Goal: Information Seeking & Learning: Learn about a topic

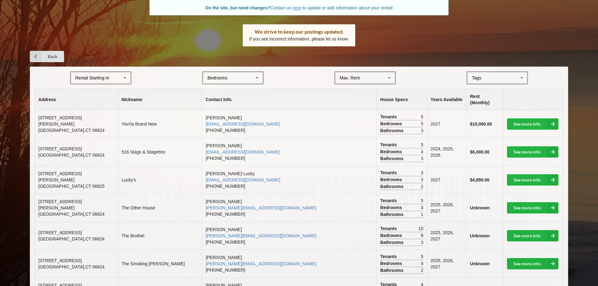
scroll to position [94, 0]
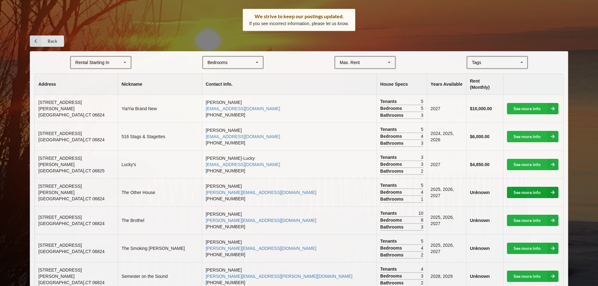
click at [514, 187] on link "See more info" at bounding box center [532, 192] width 51 height 11
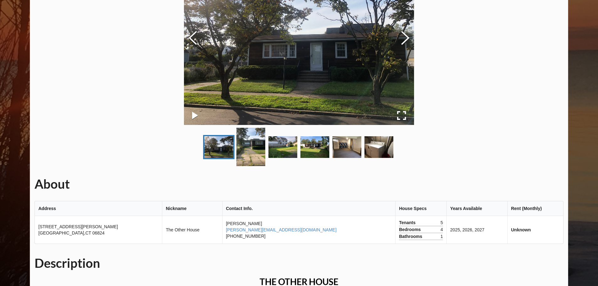
scroll to position [94, 0]
click at [407, 35] on button "Next Slide" at bounding box center [405, 38] width 18 height 57
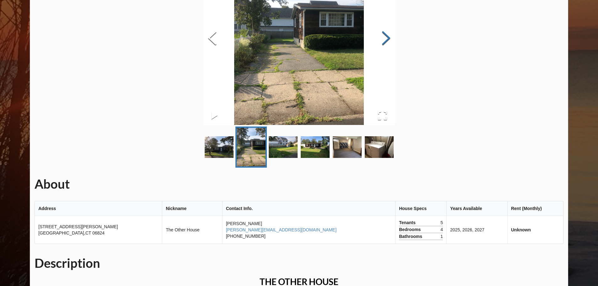
click at [407, 35] on div "About Address Nickname Contact Info. House Specs Years Available Rent (Monthly)…" at bounding box center [299, 209] width 538 height 523
click at [385, 38] on button "Next Slide" at bounding box center [386, 38] width 18 height 57
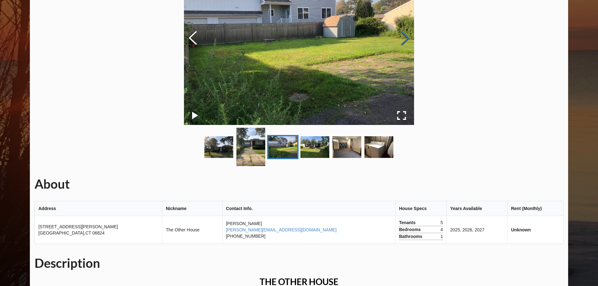
click at [405, 37] on button "Next Slide" at bounding box center [405, 38] width 18 height 57
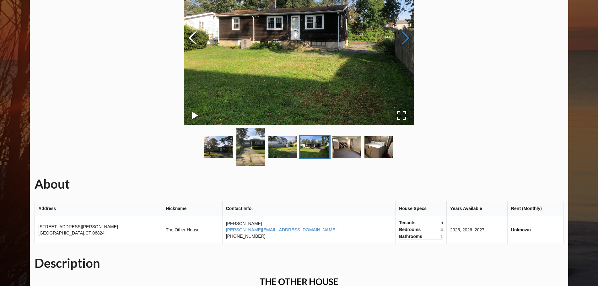
click at [405, 37] on button "Next Slide" at bounding box center [405, 38] width 18 height 57
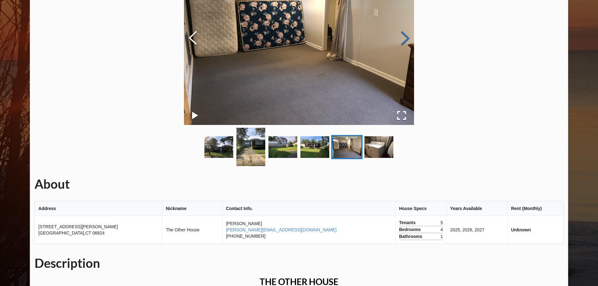
click at [405, 37] on button "Next Slide" at bounding box center [405, 38] width 18 height 57
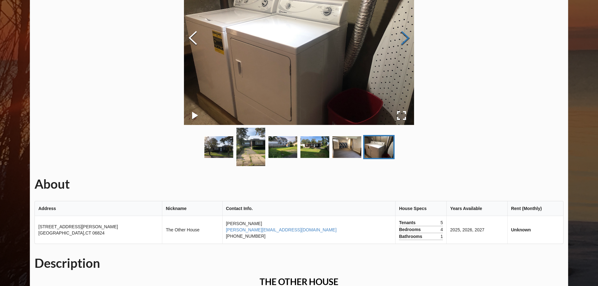
click at [405, 37] on button "Next Slide" at bounding box center [405, 38] width 18 height 57
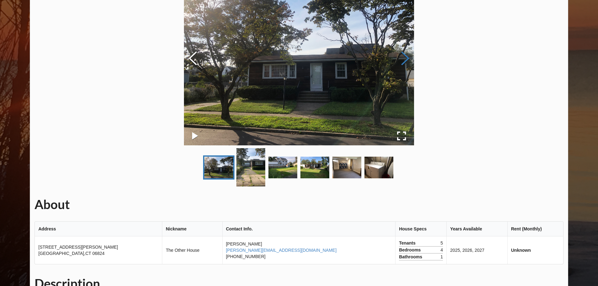
scroll to position [63, 0]
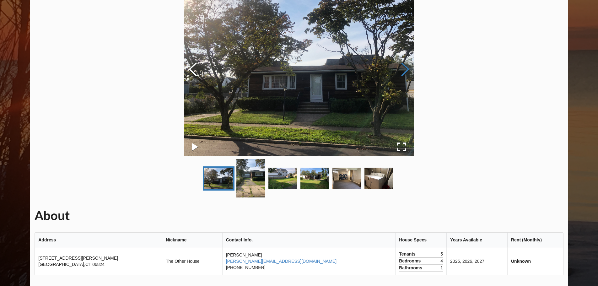
click at [404, 68] on button "Next Slide" at bounding box center [405, 70] width 18 height 57
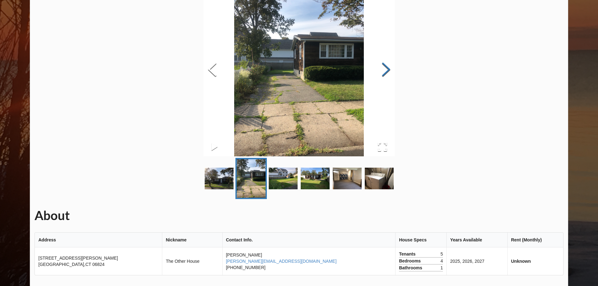
click at [404, 68] on div "About Address Nickname Contact Info. House Specs Years Available Rent (Monthly)…" at bounding box center [299, 240] width 538 height 523
click at [404, 67] on div "About Address Nickname Contact Info. House Specs Years Available Rent (Monthly)…" at bounding box center [299, 240] width 538 height 523
click at [386, 66] on button "Next Slide" at bounding box center [386, 70] width 18 height 57
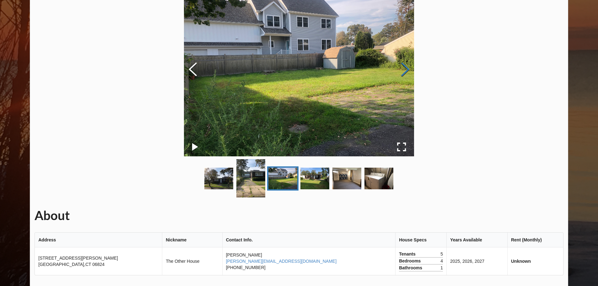
click at [386, 66] on img at bounding box center [299, 70] width 230 height 173
click at [399, 67] on button "Next Slide" at bounding box center [405, 70] width 18 height 57
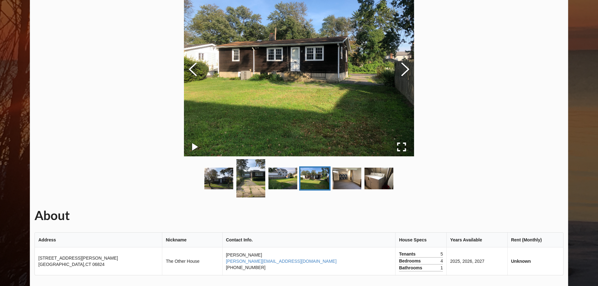
scroll to position [94, 0]
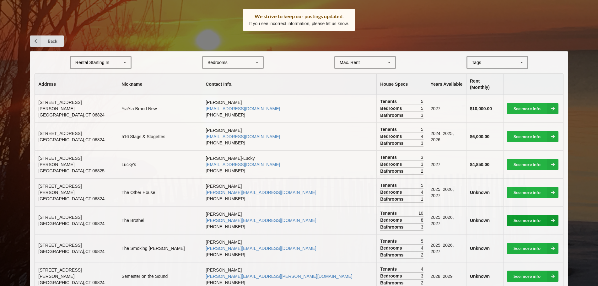
click at [526, 215] on link "See more info" at bounding box center [532, 220] width 51 height 11
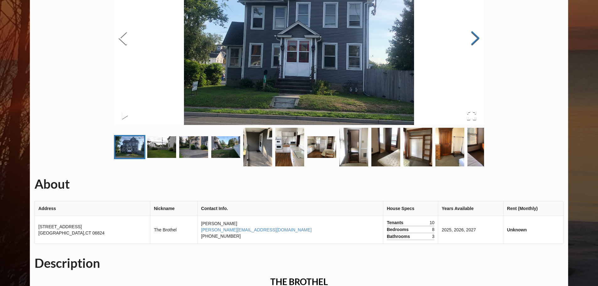
click at [474, 40] on button "Next Slide" at bounding box center [475, 38] width 18 height 57
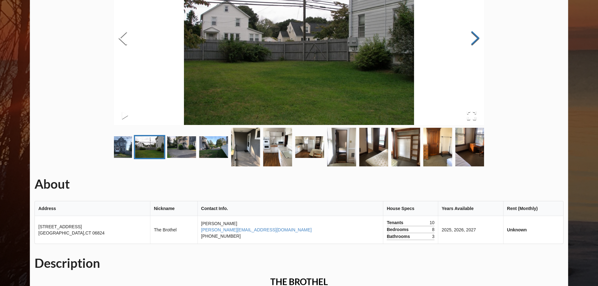
click at [474, 40] on button "Next Slide" at bounding box center [475, 38] width 18 height 57
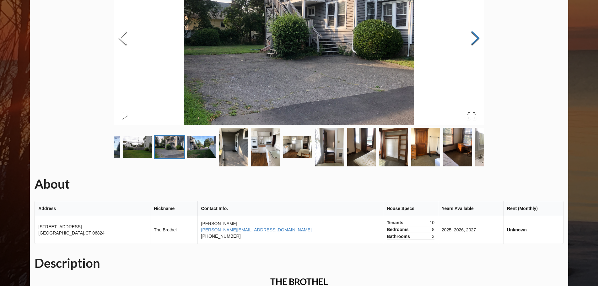
click at [474, 40] on button "Next Slide" at bounding box center [475, 38] width 18 height 57
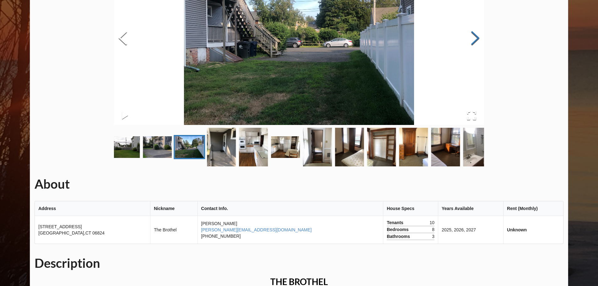
click at [474, 40] on button "Next Slide" at bounding box center [475, 38] width 18 height 57
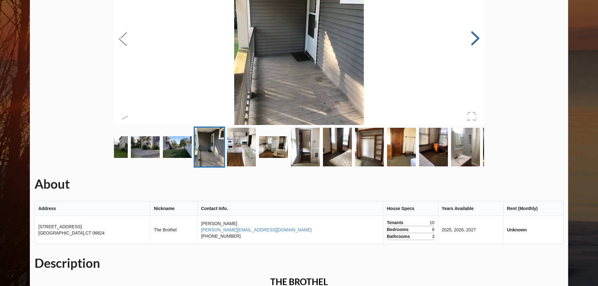
click at [474, 40] on button "Next Slide" at bounding box center [475, 38] width 18 height 57
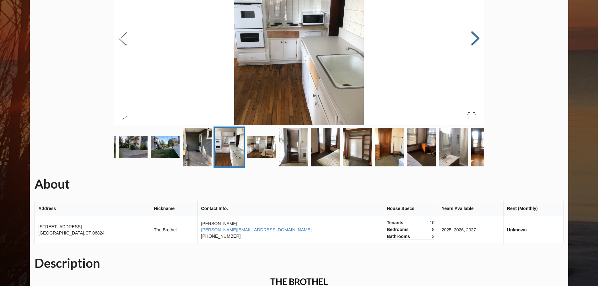
click at [474, 40] on button "Next Slide" at bounding box center [475, 38] width 18 height 57
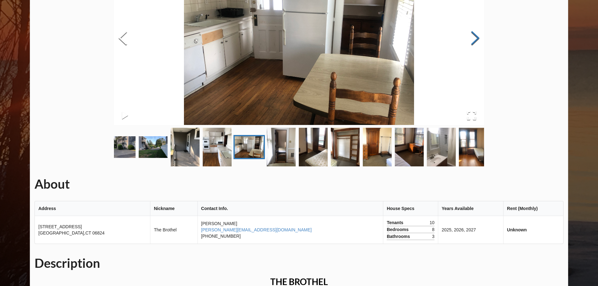
click at [474, 40] on button "Next Slide" at bounding box center [475, 38] width 18 height 57
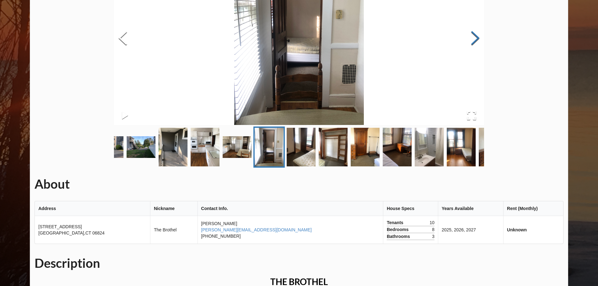
click at [470, 43] on button "Next Slide" at bounding box center [475, 38] width 18 height 57
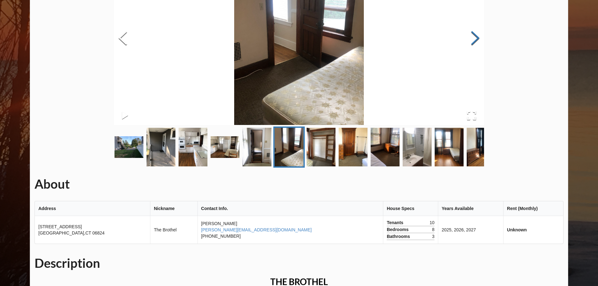
click at [470, 43] on button "Next Slide" at bounding box center [475, 38] width 18 height 57
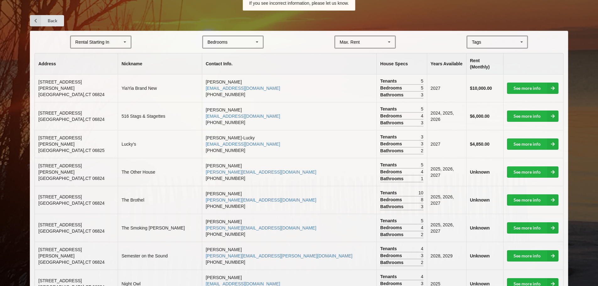
scroll to position [126, 0]
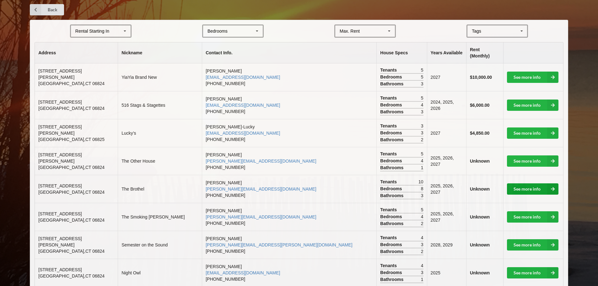
click at [518, 184] on link "See more info" at bounding box center [532, 188] width 51 height 11
click at [517, 211] on link "See more info" at bounding box center [532, 216] width 51 height 11
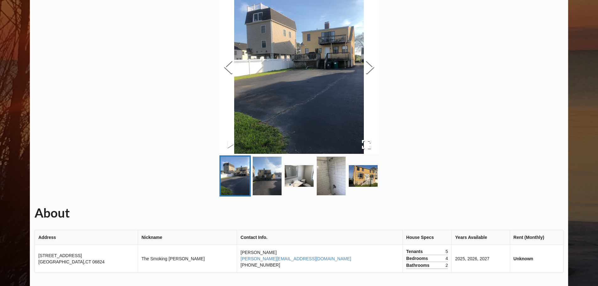
scroll to position [63, 0]
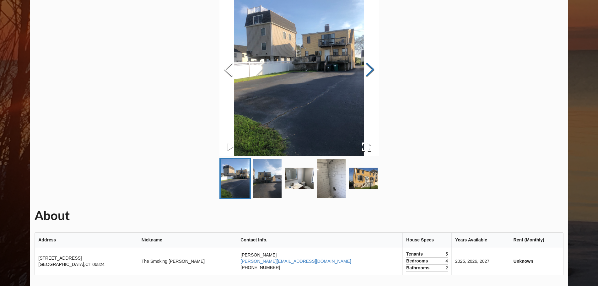
click at [371, 71] on button "Next Slide" at bounding box center [370, 70] width 18 height 57
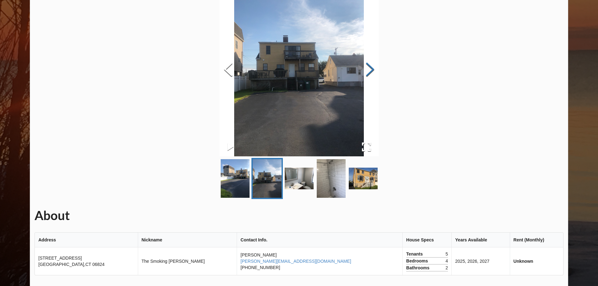
click at [371, 71] on button "Next Slide" at bounding box center [370, 70] width 18 height 57
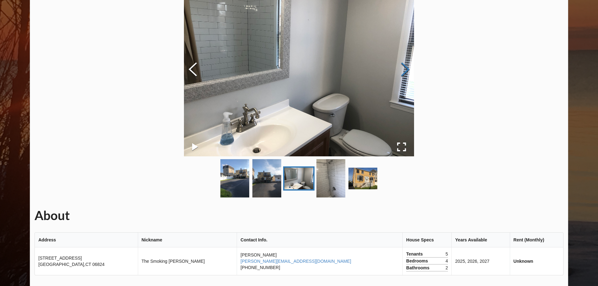
click at [401, 70] on button "Next Slide" at bounding box center [405, 70] width 18 height 57
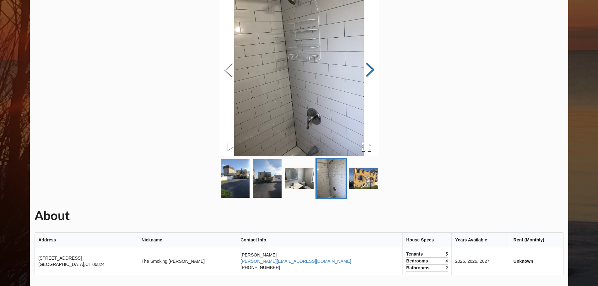
click at [401, 70] on div "About Address Nickname Contact Info. House Specs Years Available Rent (Monthly)…" at bounding box center [299, 232] width 538 height 506
click at [373, 70] on button "Next Slide" at bounding box center [370, 70] width 18 height 57
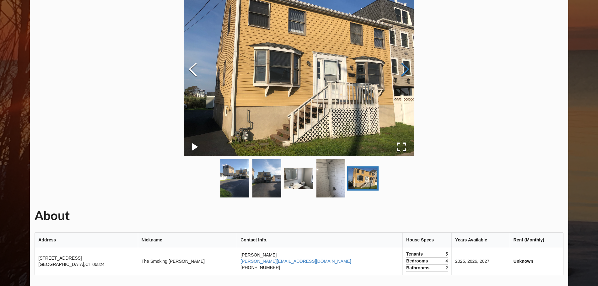
click at [404, 70] on button "Next Slide" at bounding box center [405, 70] width 18 height 57
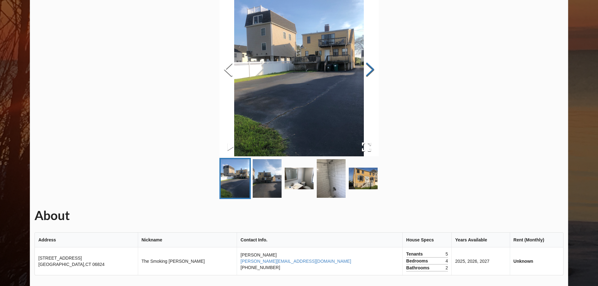
click at [365, 70] on button "Next Slide" at bounding box center [370, 70] width 18 height 57
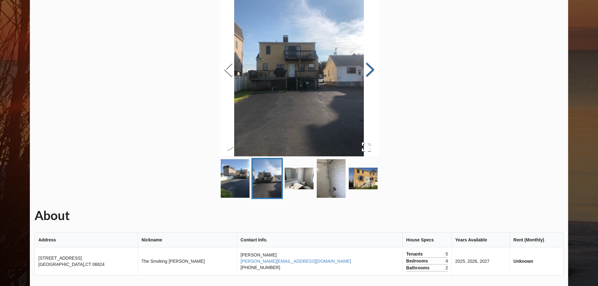
click at [367, 70] on button "Next Slide" at bounding box center [370, 70] width 18 height 57
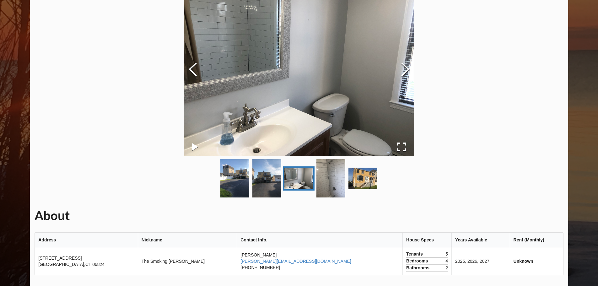
click at [405, 71] on button "Next Slide" at bounding box center [405, 70] width 18 height 57
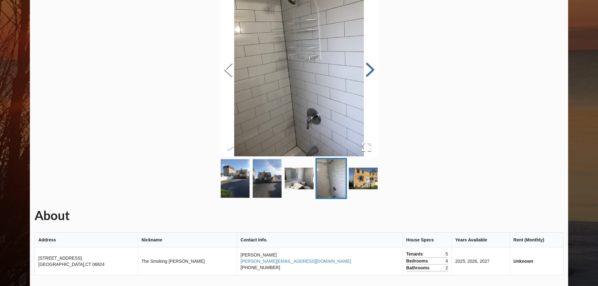
click at [372, 71] on button "Next Slide" at bounding box center [370, 70] width 18 height 57
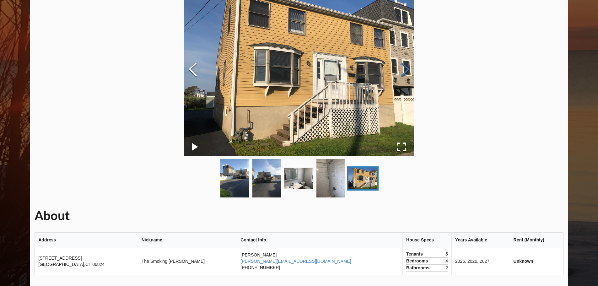
click at [372, 71] on img at bounding box center [299, 70] width 230 height 173
